Goal: Find specific page/section: Find specific page/section

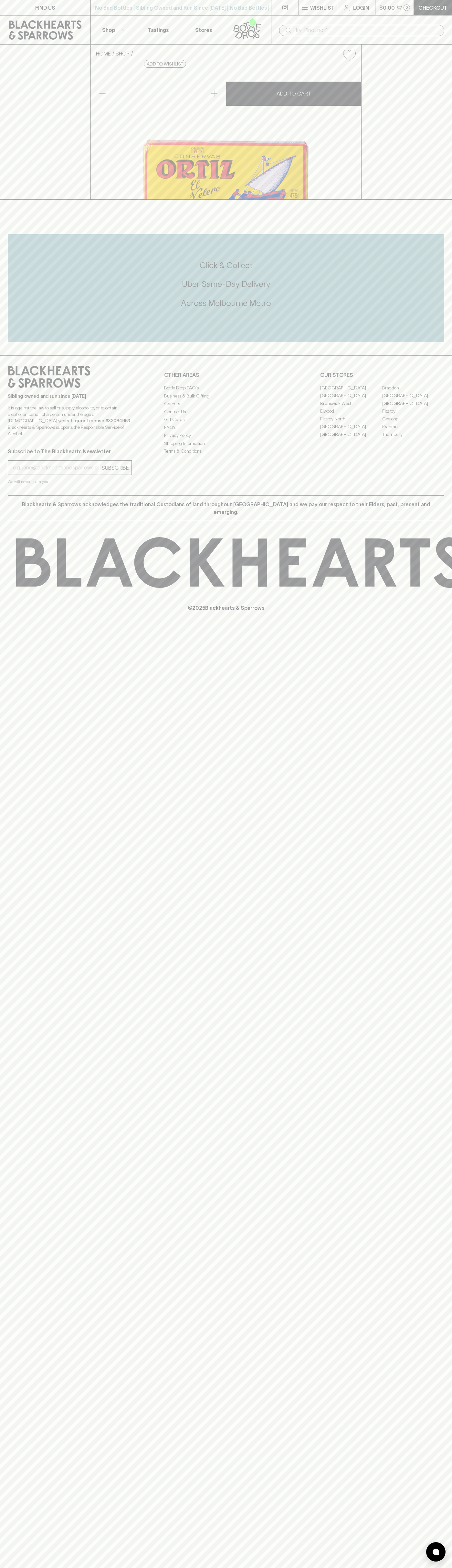
click at [36, 15] on link at bounding box center [45, 30] width 90 height 29
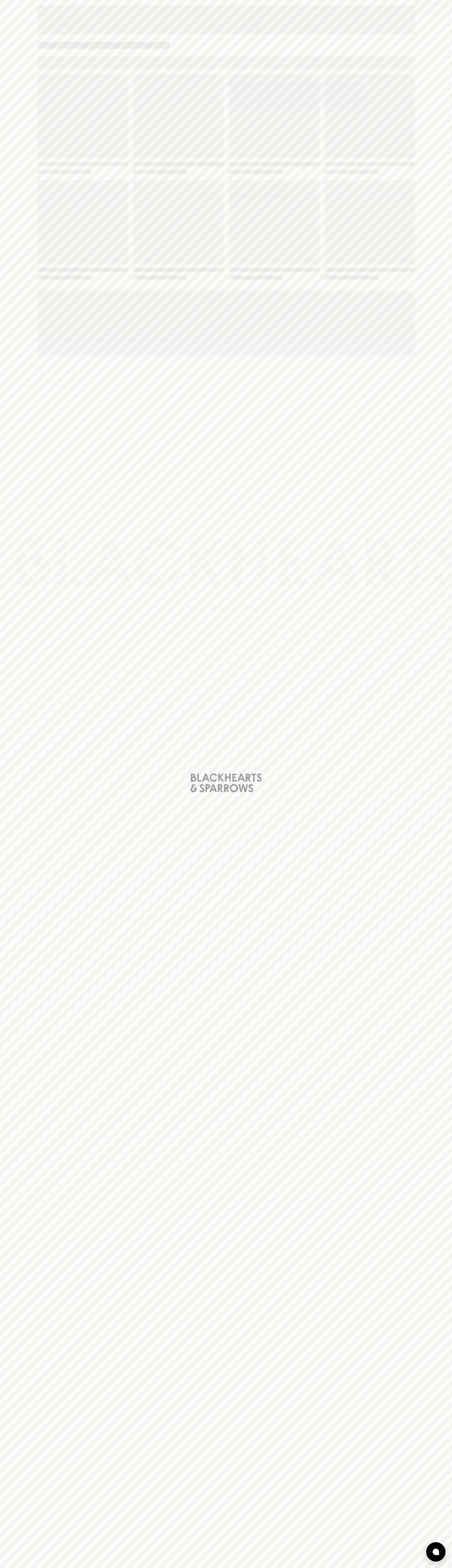
click at [425, 509] on div "Loading" at bounding box center [226, 784] width 452 height 1568
click at [292, 1567] on html "FIND US | No Bad Bottles | Sibling Owned and Run Since 2006 | No Bad Bottles | …" at bounding box center [226, 784] width 452 height 1568
click at [30, 374] on div "Loading" at bounding box center [226, 784] width 452 height 1568
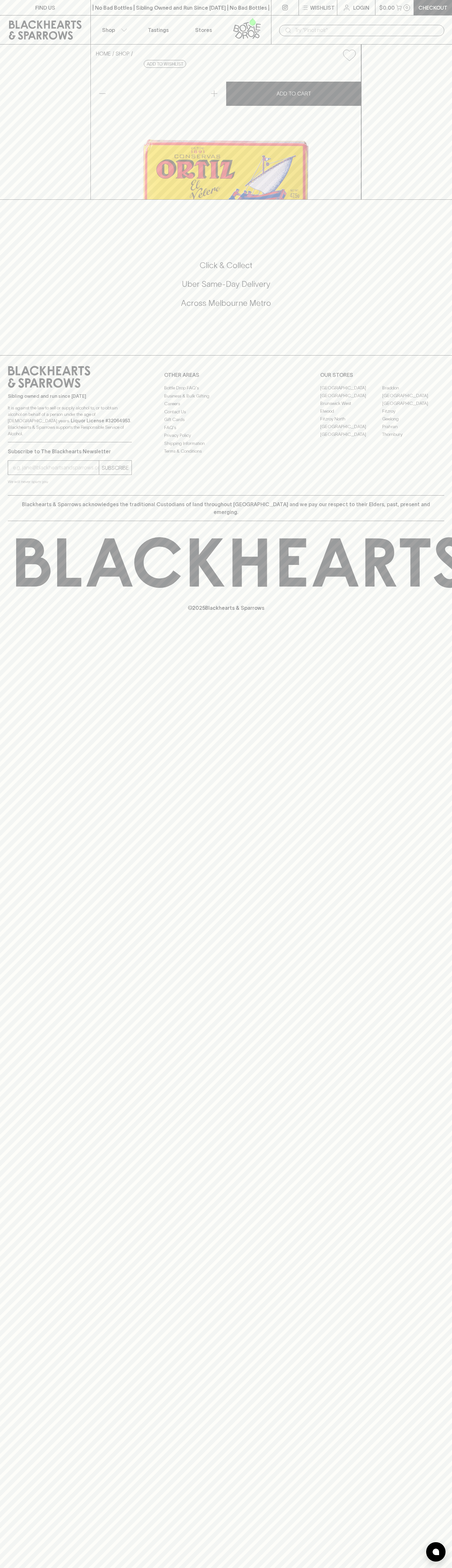
click at [413, 399] on link "[GEOGRAPHIC_DATA]" at bounding box center [413, 395] width 62 height 8
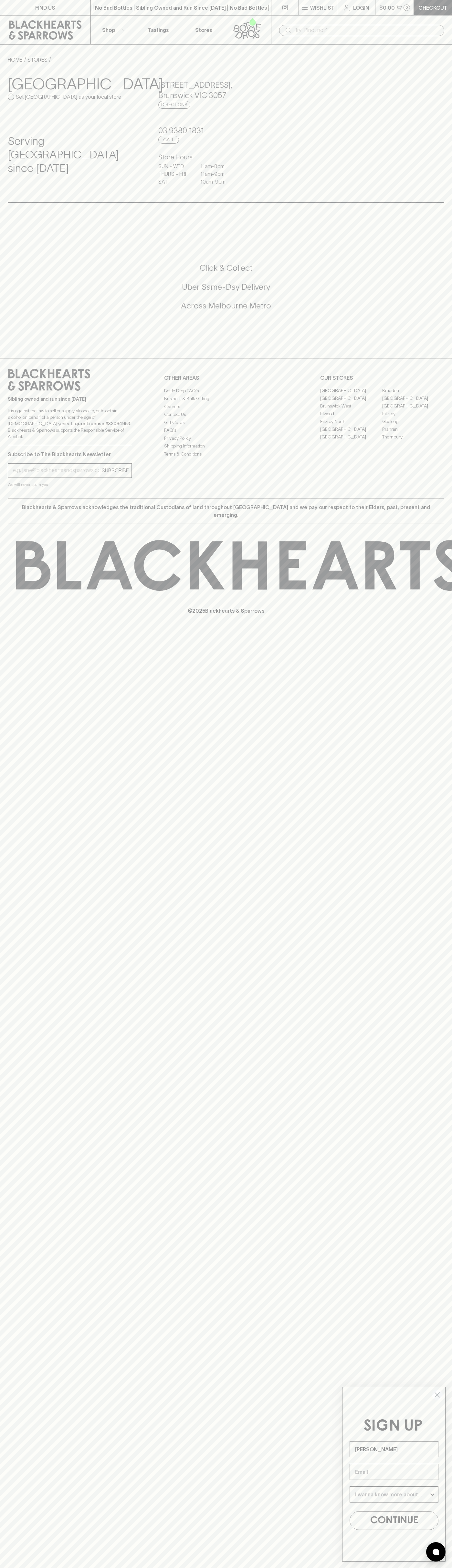
type input "[PERSON_NAME]"
